Goal: Check status

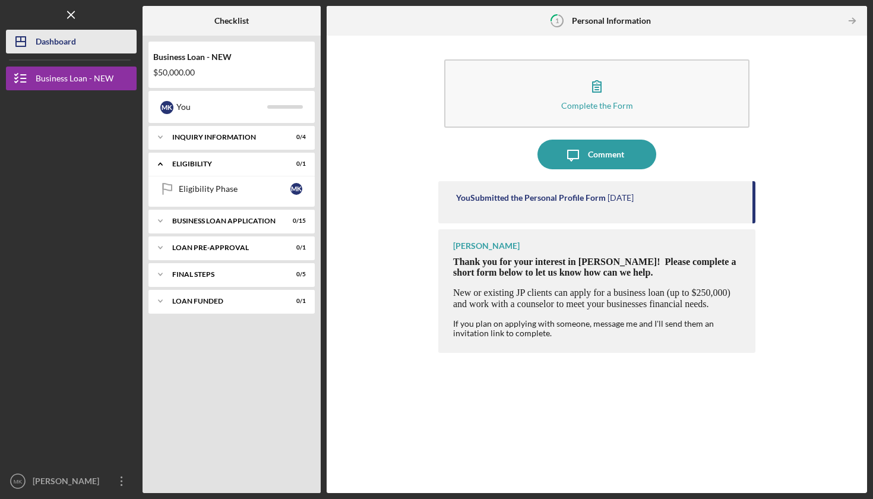
click at [54, 52] on div "Dashboard" at bounding box center [56, 43] width 40 height 27
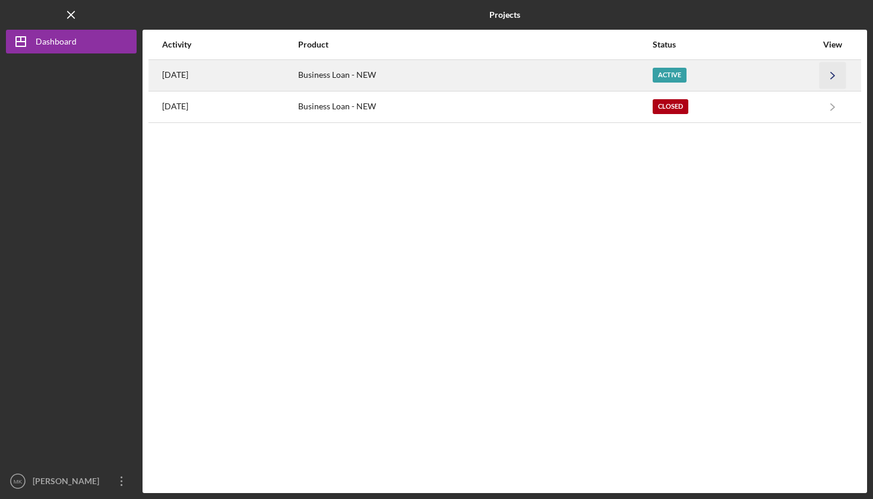
click at [836, 71] on icon "Icon/Navigate" at bounding box center [832, 75] width 27 height 27
